Goal: Navigation & Orientation: Find specific page/section

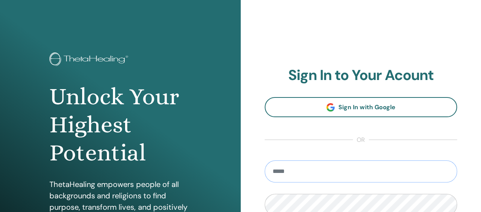
click at [372, 171] on input "email" at bounding box center [361, 172] width 193 height 22
type input "**********"
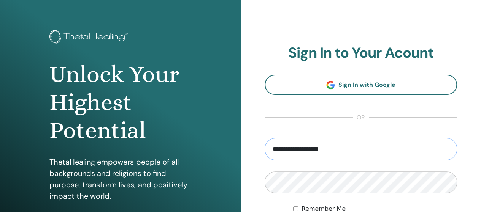
scroll to position [93, 0]
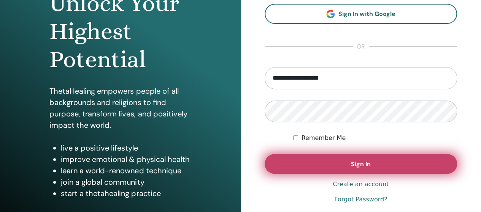
click at [341, 161] on button "Sign In" at bounding box center [361, 164] width 193 height 20
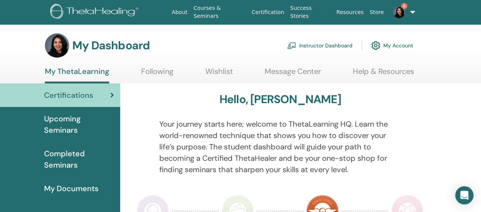
click at [401, 19] on link "8" at bounding box center [402, 12] width 30 height 24
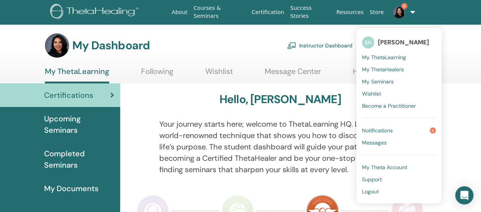
click at [387, 131] on span "Notifications" at bounding box center [377, 130] width 31 height 7
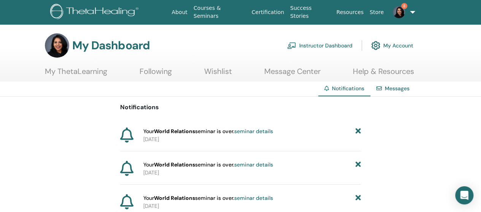
click at [306, 46] on link "Instructor Dashboard" at bounding box center [319, 45] width 65 height 17
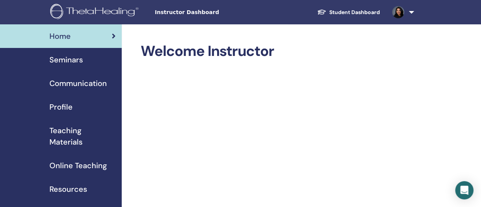
click at [58, 63] on span "Seminars" at bounding box center [65, 59] width 33 height 11
